Goal: Information Seeking & Learning: Learn about a topic

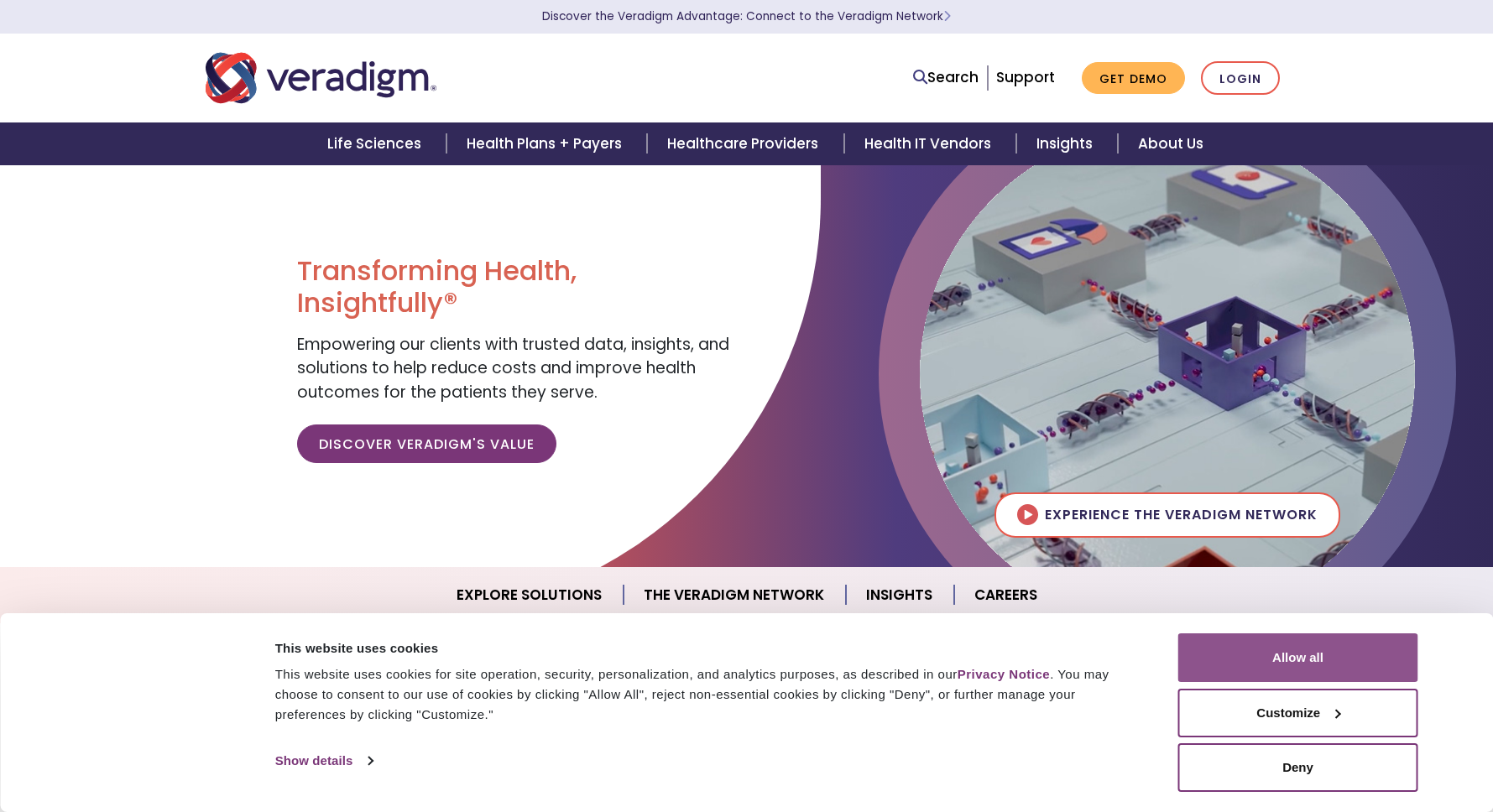
click at [1215, 648] on button "Allow all" at bounding box center [1298, 657] width 240 height 49
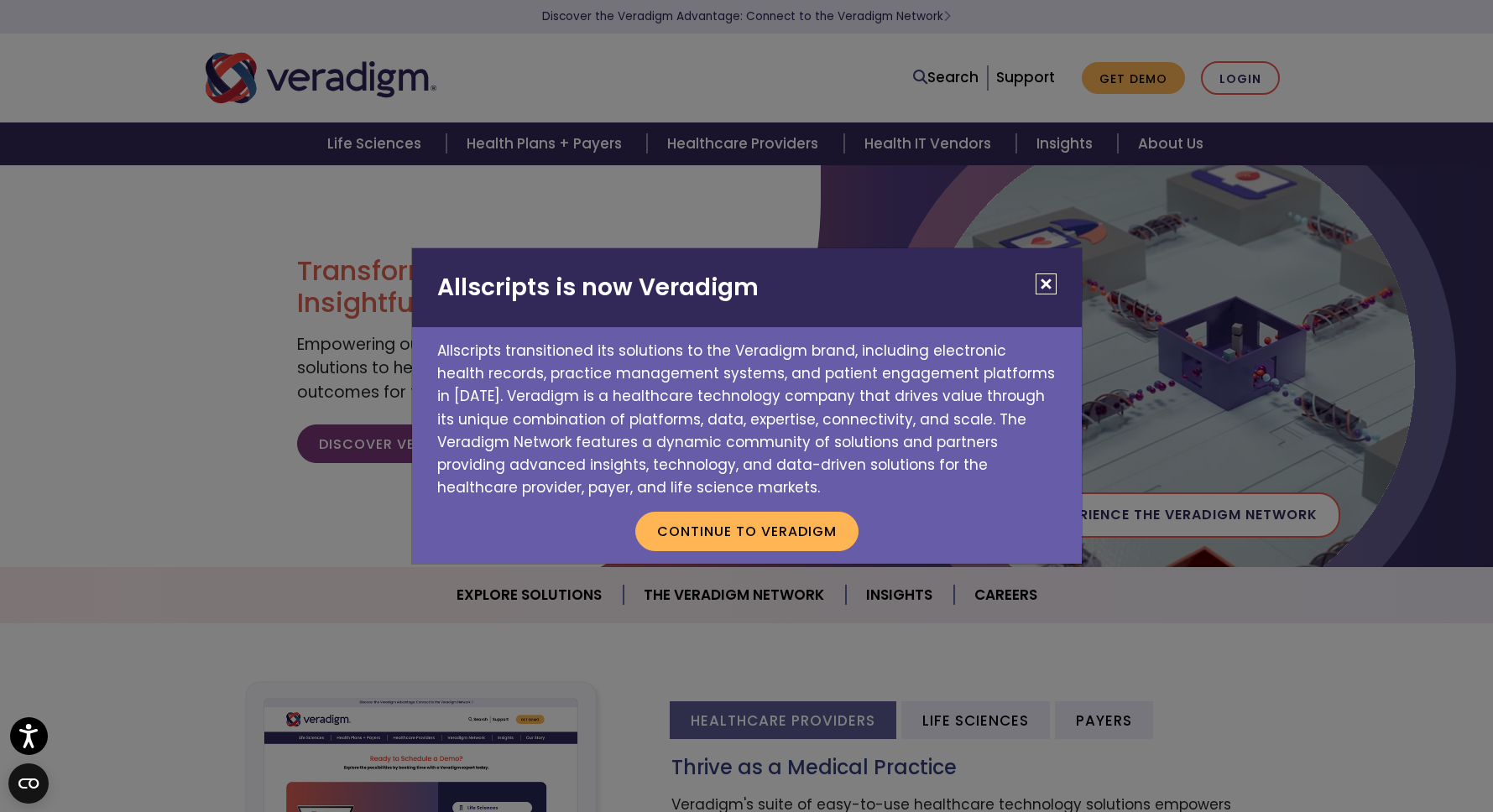
click at [1054, 288] on button "Close" at bounding box center [1046, 284] width 21 height 21
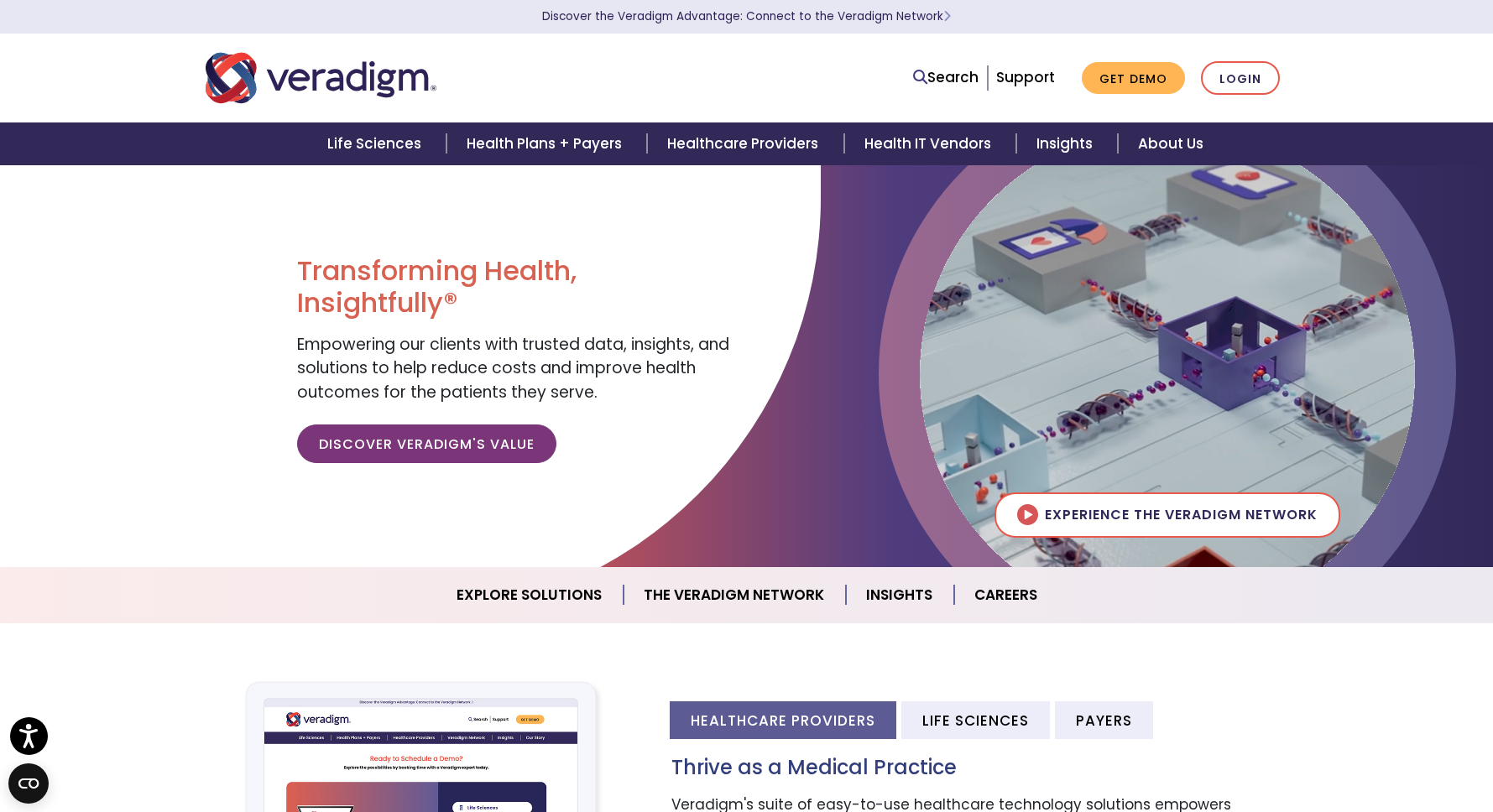
click at [748, 75] on div "Search Support Get Demo Login" at bounding box center [977, 78] width 646 height 34
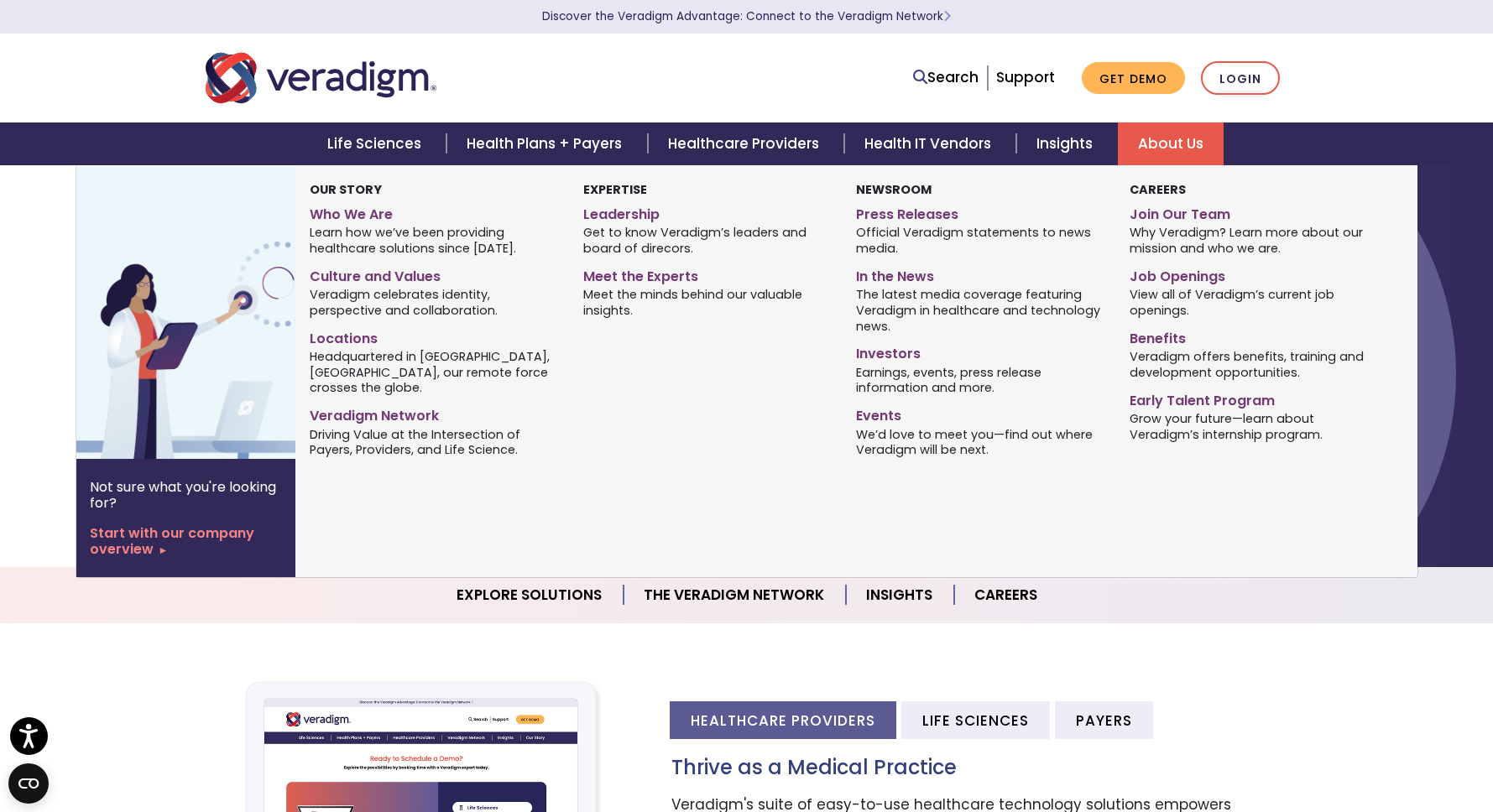
click at [1168, 130] on link "About Us" at bounding box center [1171, 144] width 106 height 43
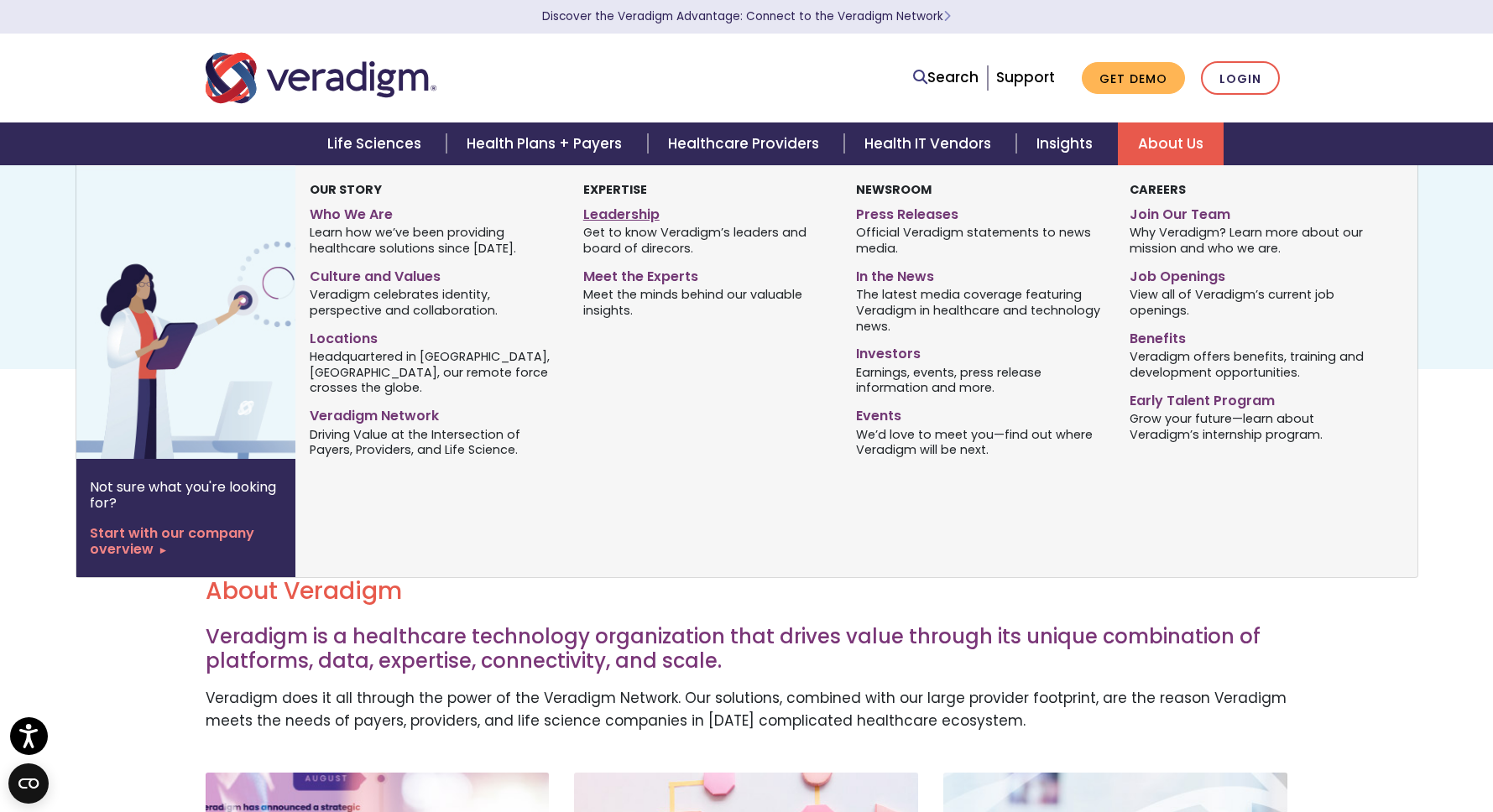
click at [621, 218] on link "Leadership" at bounding box center [707, 211] width 247 height 24
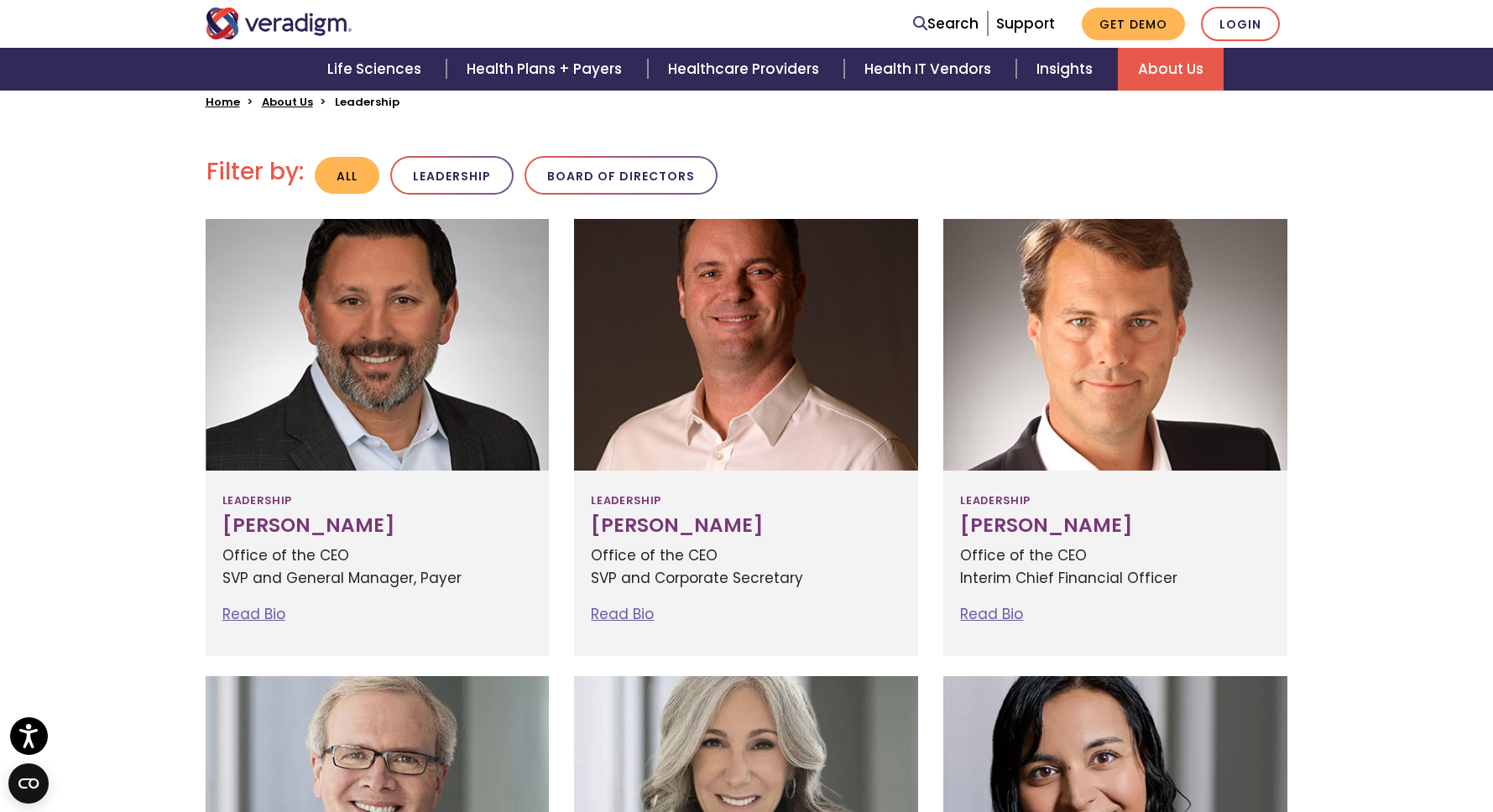
scroll to position [314, 0]
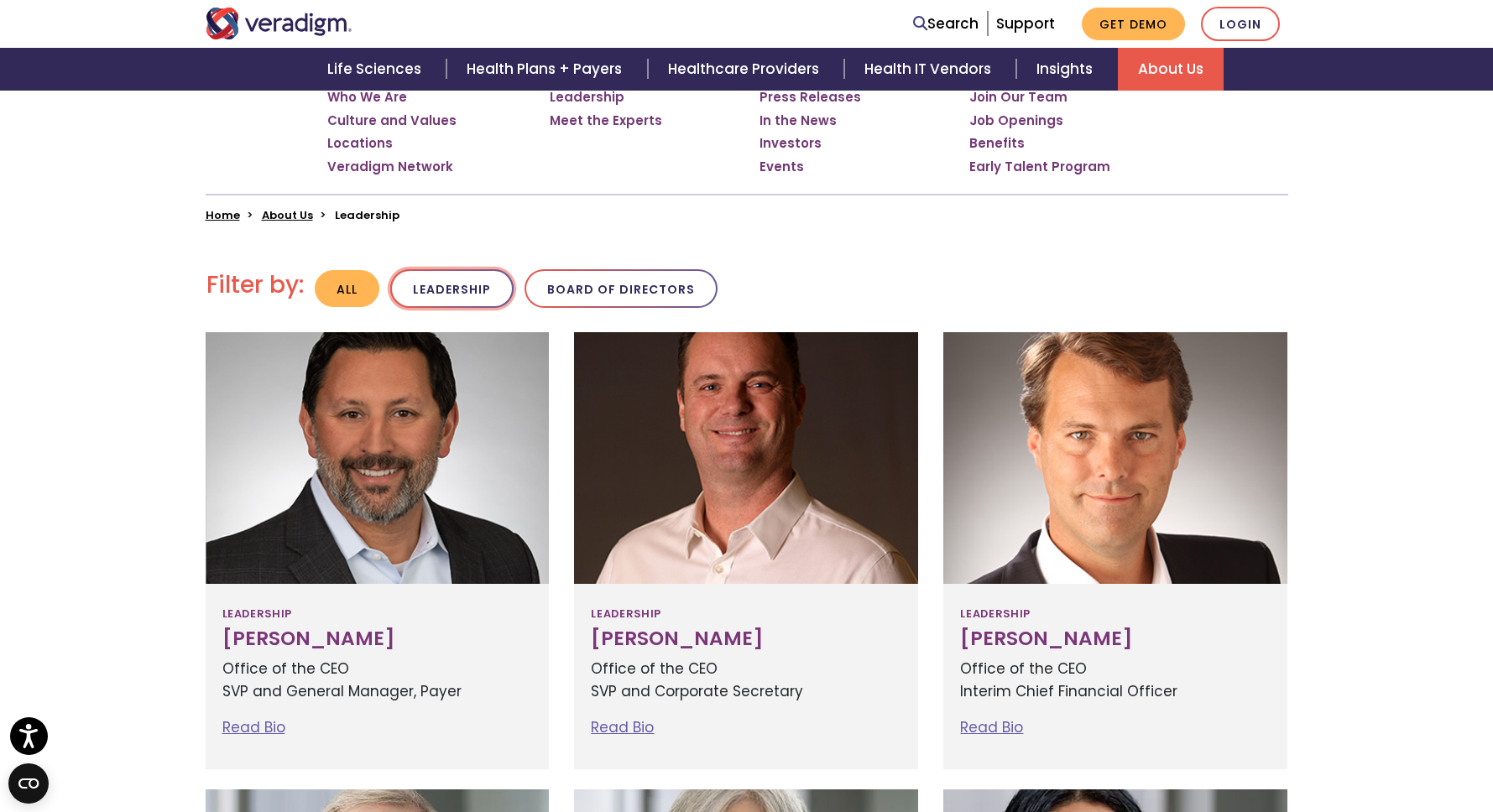
click at [473, 299] on button "Leadership" at bounding box center [452, 289] width 124 height 39
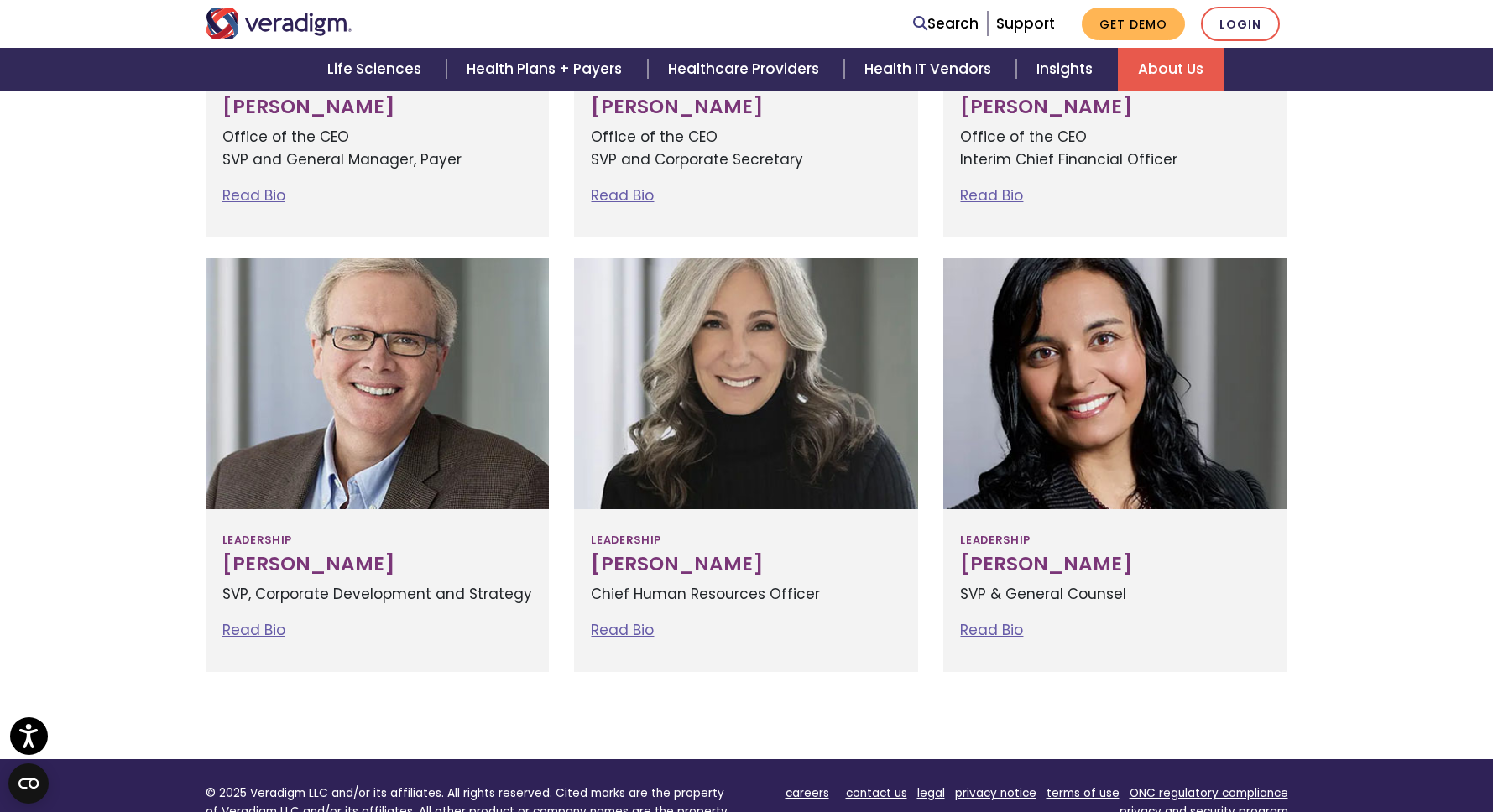
scroll to position [878, 0]
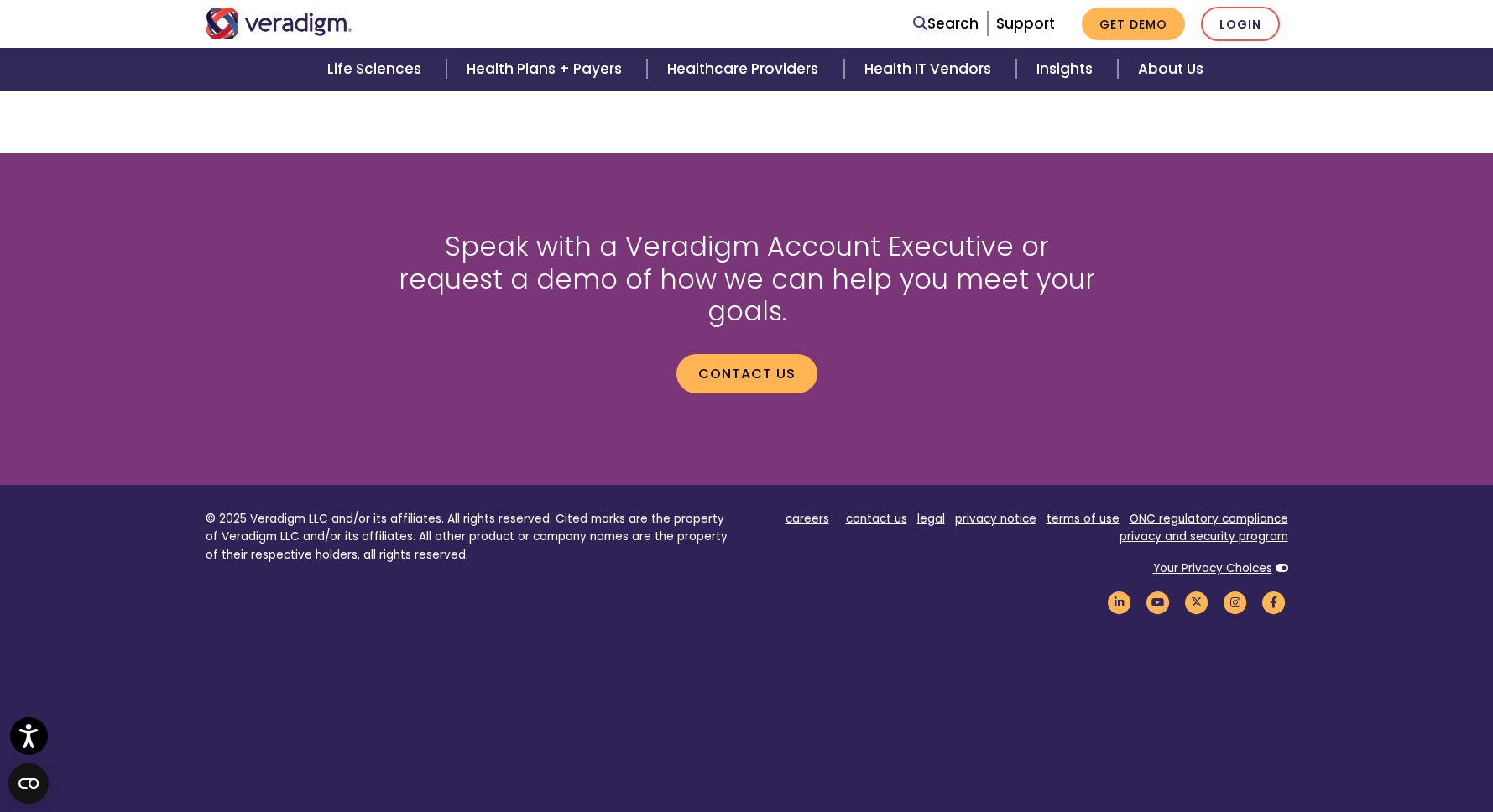
scroll to position [2184, 0]
click at [975, 511] on link "privacy notice" at bounding box center [995, 519] width 82 height 16
